Goal: Book appointment/travel/reservation

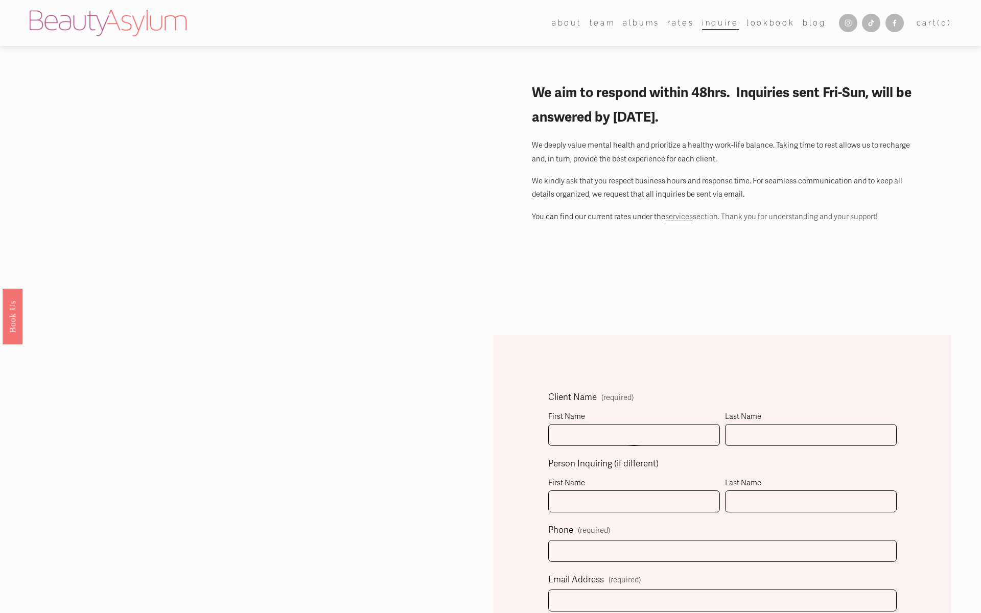
select select "Immediately"
select select "Please Select One"
